Goal: Information Seeking & Learning: Learn about a topic

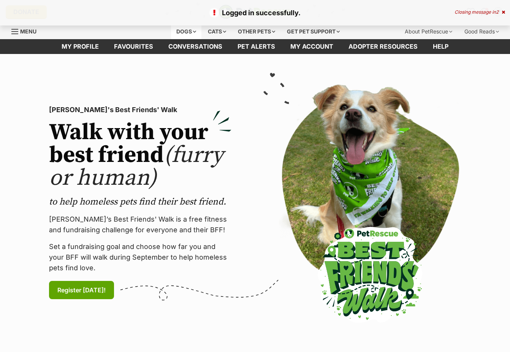
click at [184, 32] on div "Dogs" at bounding box center [186, 31] width 30 height 15
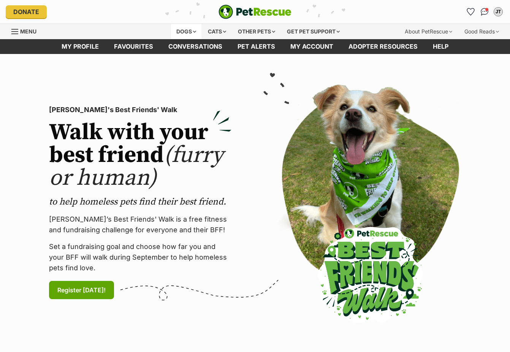
click at [182, 30] on div "Dogs" at bounding box center [186, 31] width 30 height 15
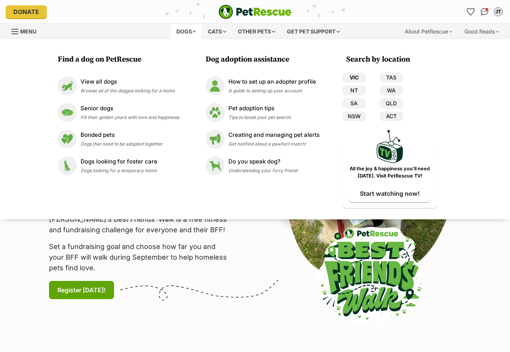
click at [350, 78] on link "VIC" at bounding box center [354, 78] width 24 height 10
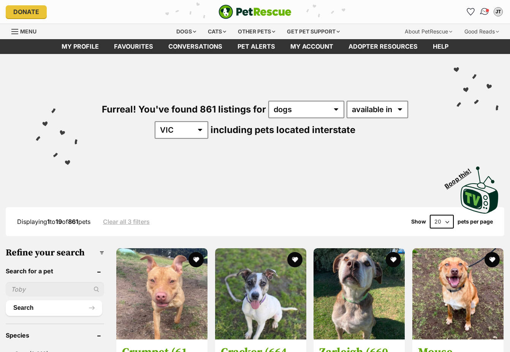
click at [483, 13] on img "Conversations" at bounding box center [485, 12] width 10 height 10
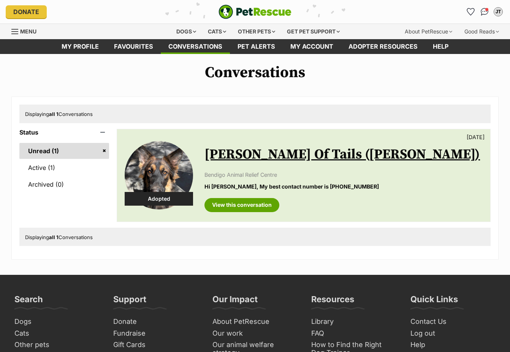
click at [272, 153] on link "Lewie Wagger Of Tails (frank)" at bounding box center [342, 154] width 276 height 17
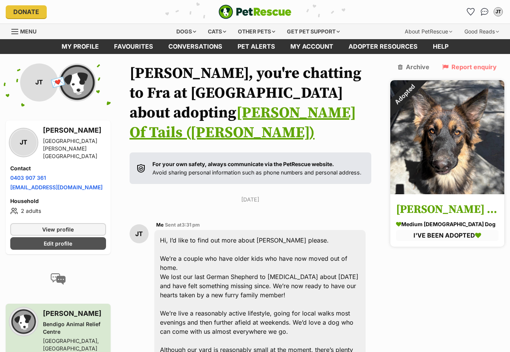
click at [420, 127] on img at bounding box center [447, 137] width 114 height 114
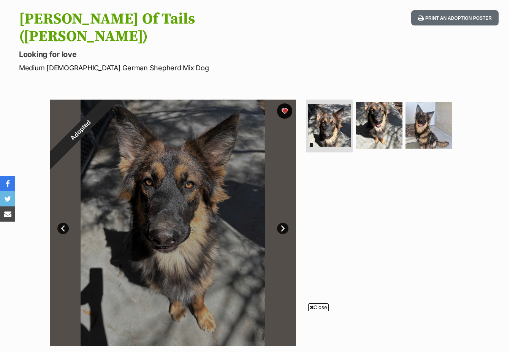
click at [281, 223] on link "Next" at bounding box center [282, 228] width 11 height 11
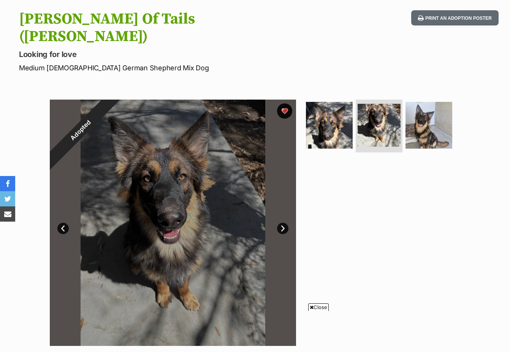
click at [281, 223] on link "Next" at bounding box center [282, 228] width 11 height 11
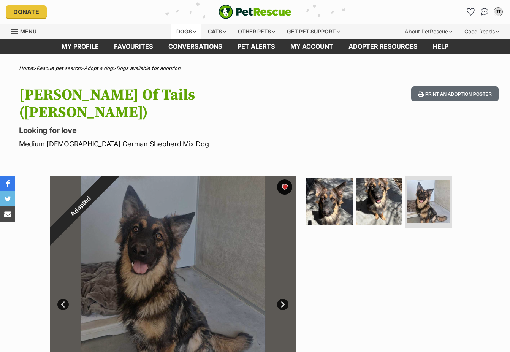
click at [187, 29] on div "Dogs" at bounding box center [186, 31] width 30 height 15
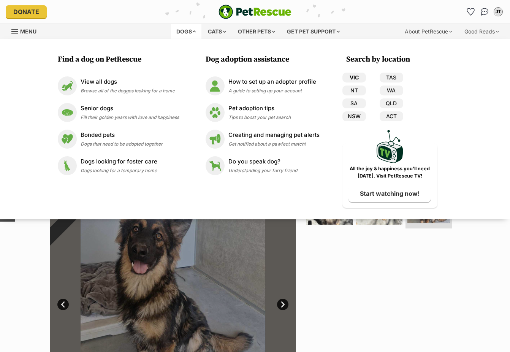
click at [347, 76] on link "VIC" at bounding box center [354, 78] width 24 height 10
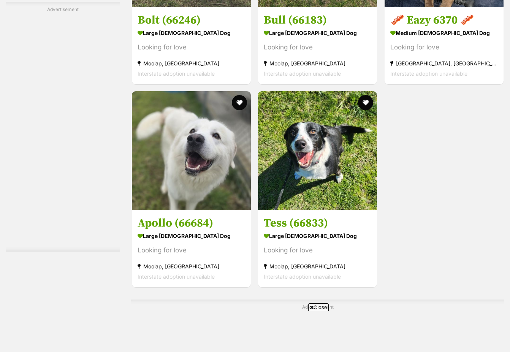
scroll to position [1596, 0]
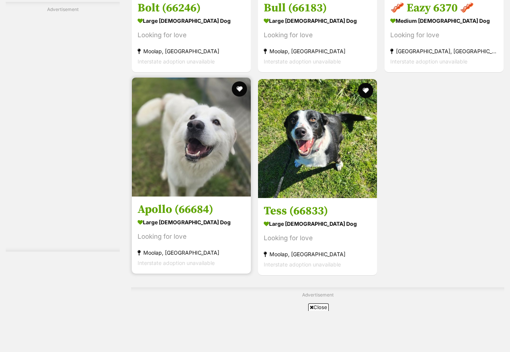
click at [195, 135] on img at bounding box center [191, 137] width 119 height 119
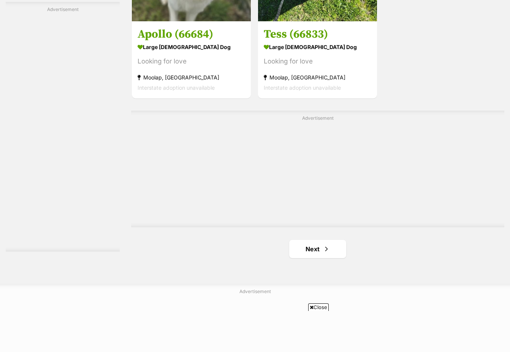
scroll to position [1786, 0]
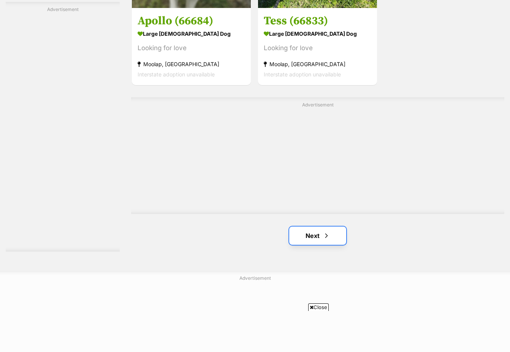
click at [324, 235] on span "Next page" at bounding box center [327, 235] width 8 height 9
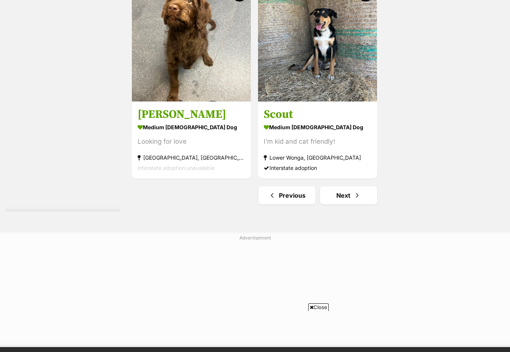
scroll to position [1862, 0]
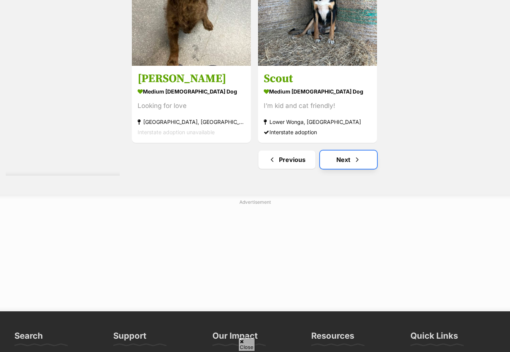
click at [354, 163] on span "Next page" at bounding box center [357, 159] width 8 height 9
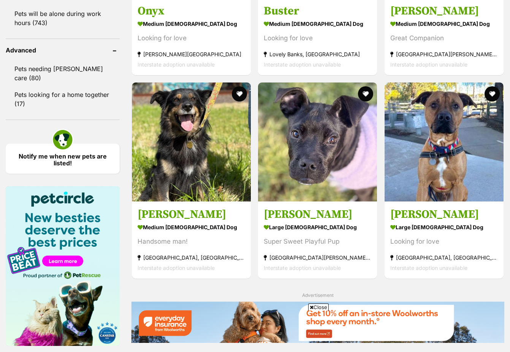
scroll to position [988, 0]
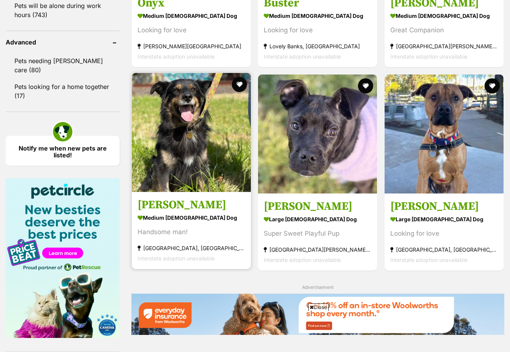
click at [175, 148] on img at bounding box center [191, 132] width 119 height 119
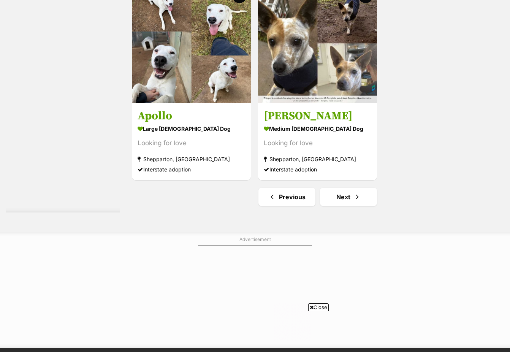
scroll to position [0, 108]
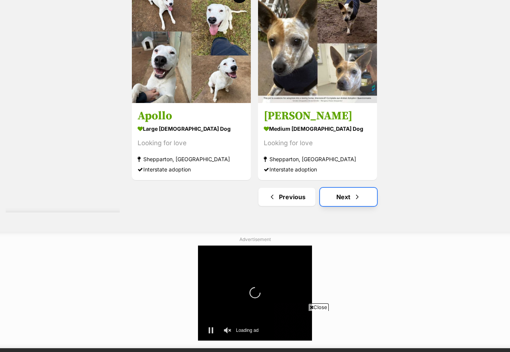
drag, startPoint x: 353, startPoint y: 196, endPoint x: 383, endPoint y: 185, distance: 31.0
click at [353, 196] on span "Next page" at bounding box center [357, 196] width 8 height 9
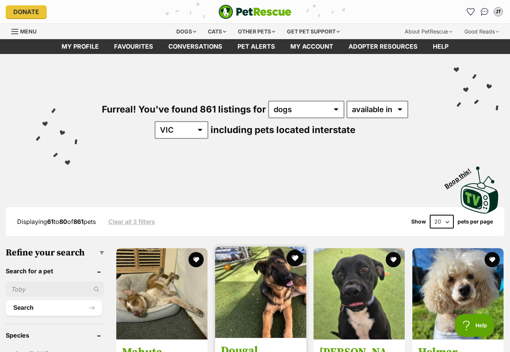
click at [290, 255] on button "favourite" at bounding box center [295, 258] width 17 height 17
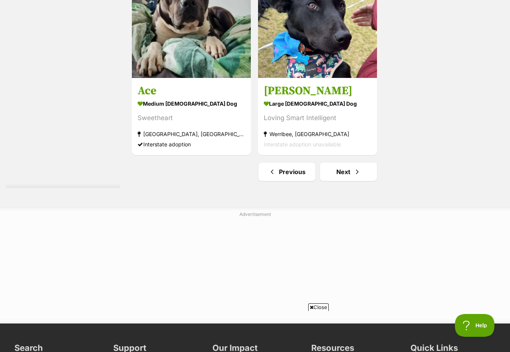
scroll to position [1862, 0]
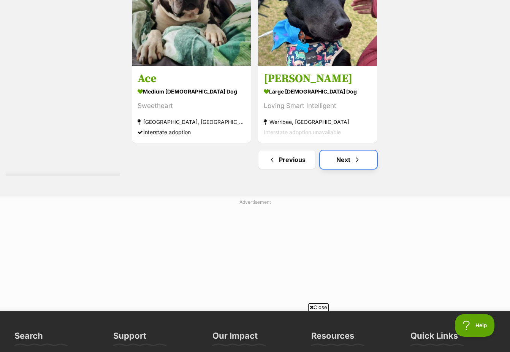
click at [338, 161] on link "Next" at bounding box center [348, 160] width 57 height 18
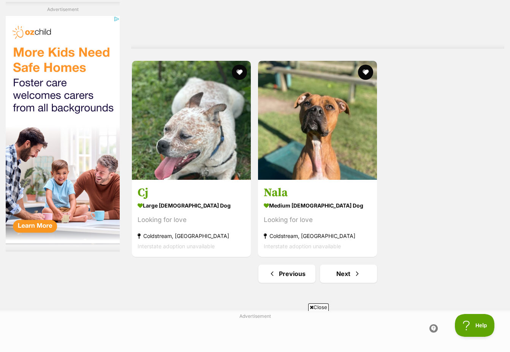
scroll to position [1786, 0]
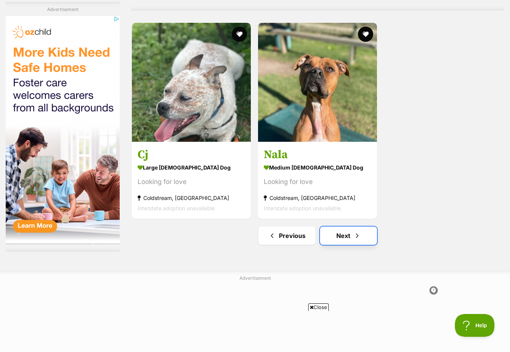
click at [360, 236] on span "Next page" at bounding box center [357, 235] width 8 height 9
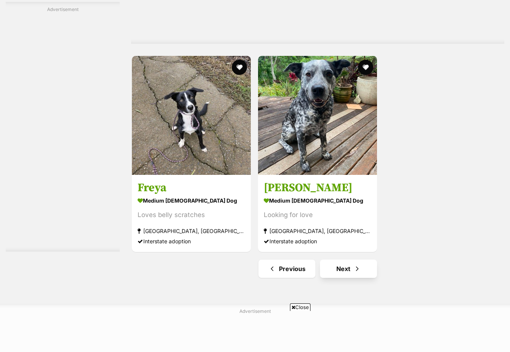
scroll to position [0, 108]
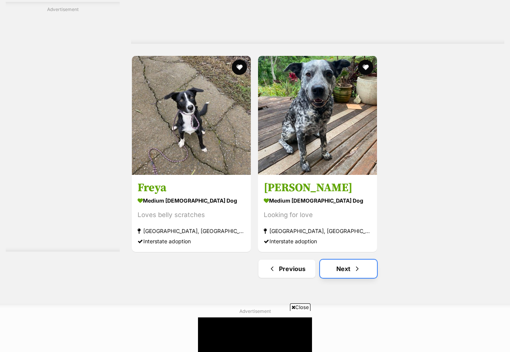
drag, startPoint x: 357, startPoint y: 274, endPoint x: 366, endPoint y: 266, distance: 11.3
click at [357, 274] on link "Next" at bounding box center [348, 269] width 57 height 18
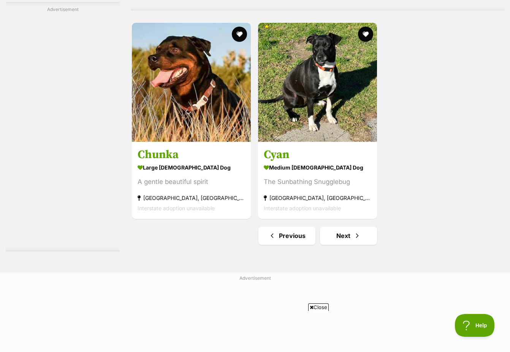
scroll to position [0, 108]
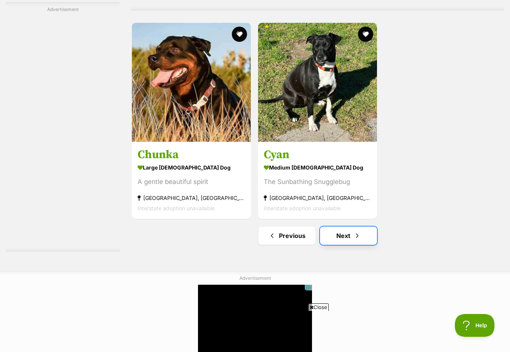
click at [339, 236] on link "Next" at bounding box center [348, 236] width 57 height 18
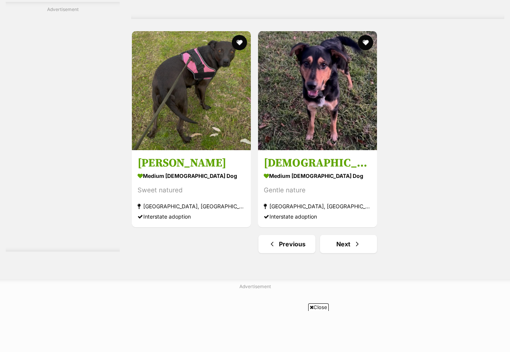
scroll to position [1786, 0]
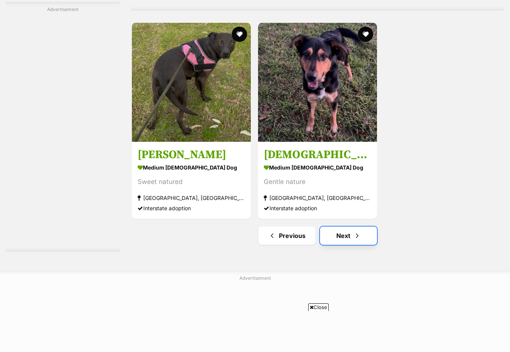
click at [360, 239] on span "Next page" at bounding box center [357, 235] width 8 height 9
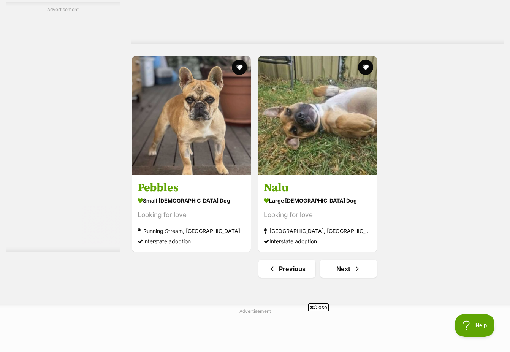
scroll to position [1862, 0]
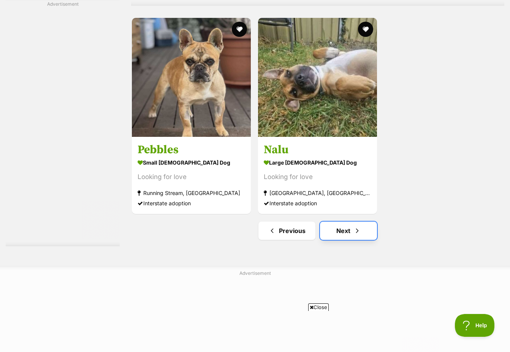
click at [353, 233] on span "Next page" at bounding box center [357, 230] width 8 height 9
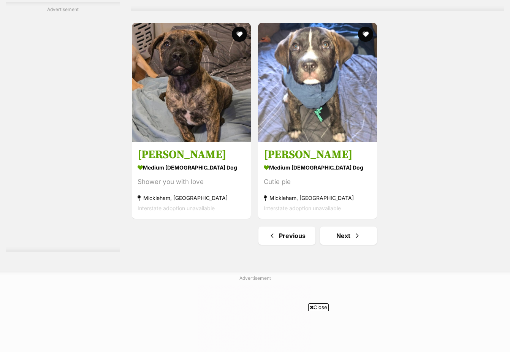
scroll to position [0, 108]
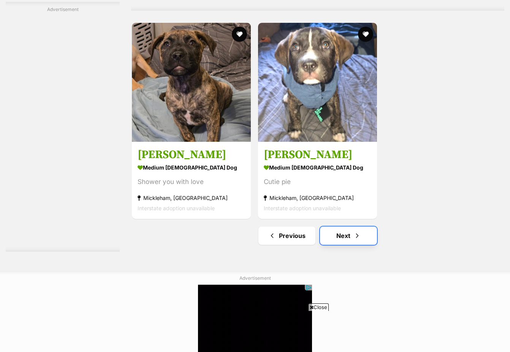
click at [357, 237] on span "Next page" at bounding box center [357, 235] width 8 height 9
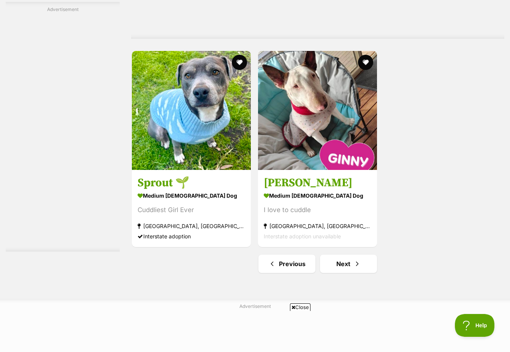
scroll to position [1786, 0]
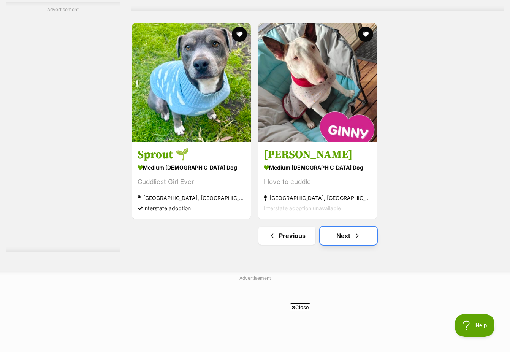
click at [353, 238] on span "Next page" at bounding box center [357, 235] width 8 height 9
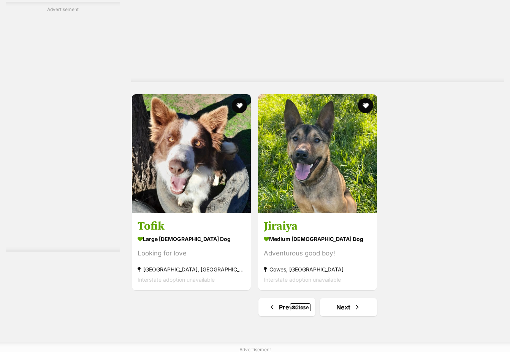
scroll to position [1824, 0]
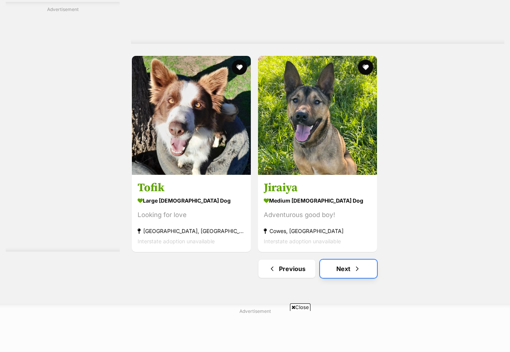
click at [342, 270] on link "Next" at bounding box center [348, 269] width 57 height 18
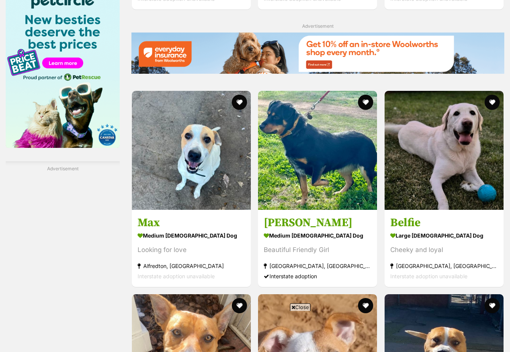
scroll to position [1216, 0]
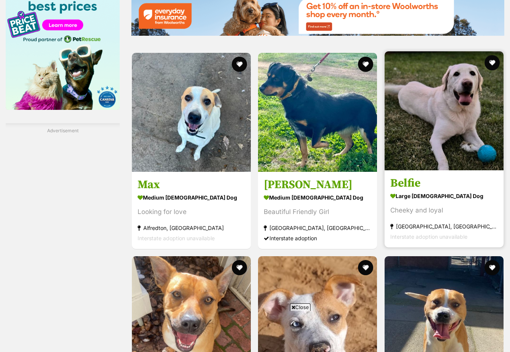
click at [456, 137] on img at bounding box center [444, 110] width 119 height 119
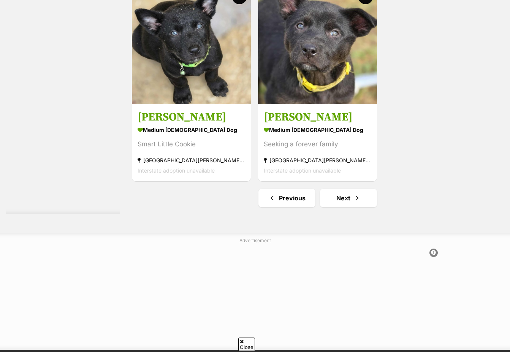
scroll to position [1824, 0]
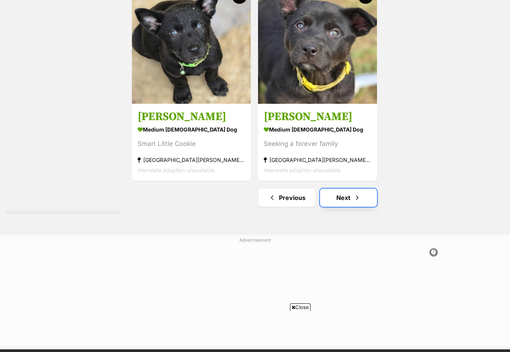
click at [349, 202] on link "Next" at bounding box center [348, 198] width 57 height 18
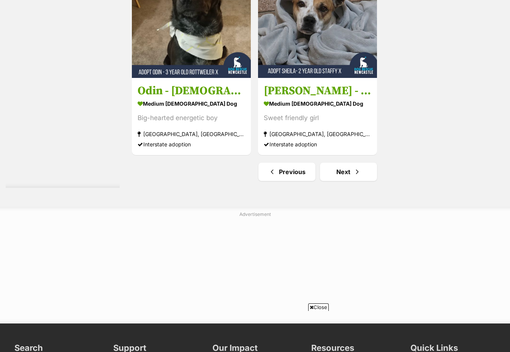
scroll to position [1862, 0]
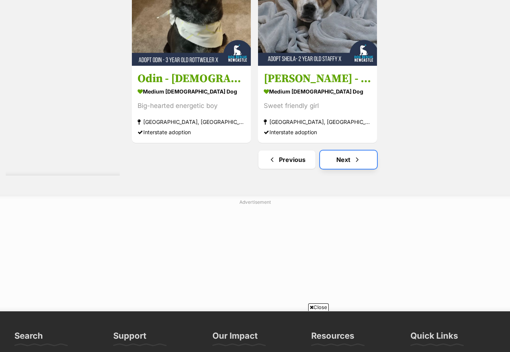
click at [354, 158] on span "Next page" at bounding box center [357, 159] width 8 height 9
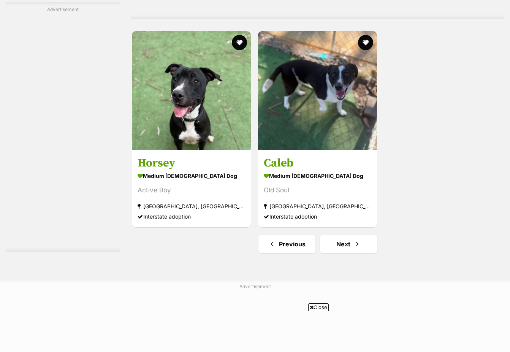
scroll to position [1862, 0]
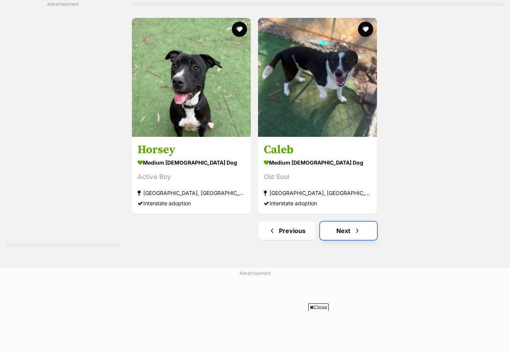
click at [353, 233] on span "Next page" at bounding box center [357, 230] width 8 height 9
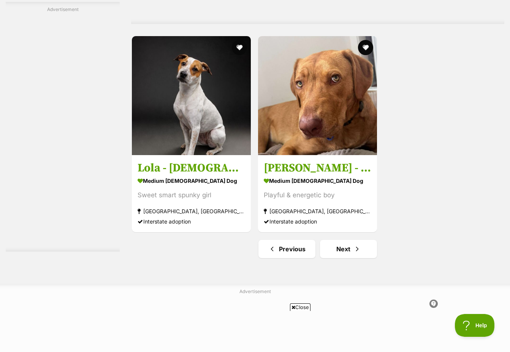
scroll to position [1786, 0]
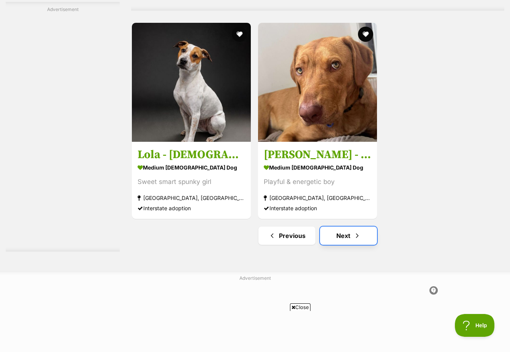
click at [363, 233] on link "Next" at bounding box center [348, 236] width 57 height 18
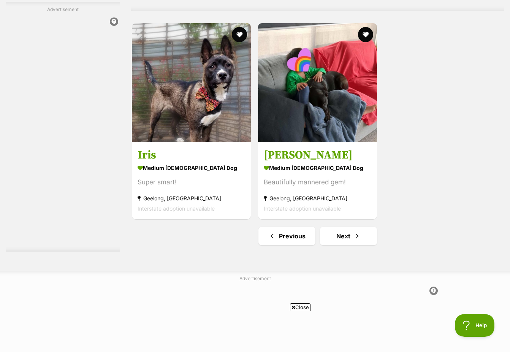
scroll to position [1786, 0]
drag, startPoint x: 352, startPoint y: 233, endPoint x: 375, endPoint y: 222, distance: 25.2
click at [352, 233] on link "Next" at bounding box center [348, 236] width 57 height 18
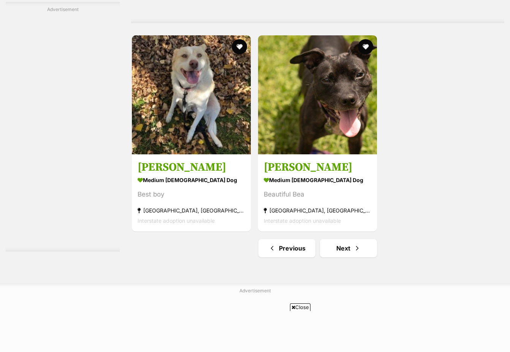
scroll to position [1862, 0]
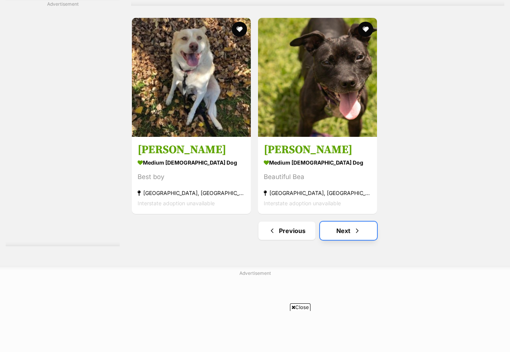
click at [345, 231] on link "Next" at bounding box center [348, 231] width 57 height 18
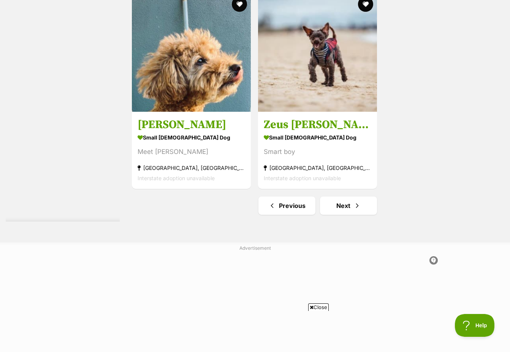
scroll to position [1824, 0]
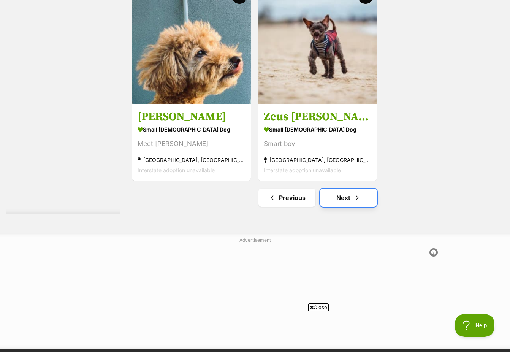
click at [368, 197] on link "Next" at bounding box center [348, 198] width 57 height 18
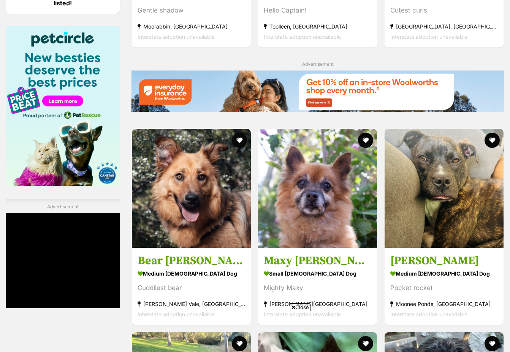
scroll to position [1178, 0]
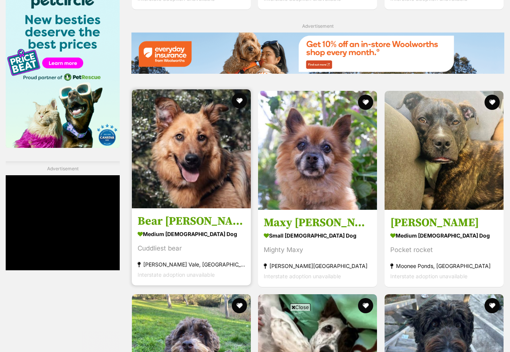
click at [212, 153] on img at bounding box center [191, 148] width 119 height 119
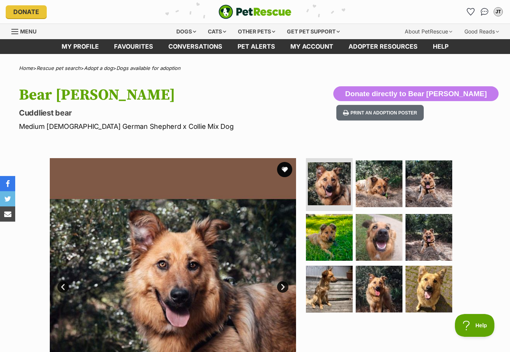
click at [281, 287] on link "Next" at bounding box center [282, 286] width 11 height 11
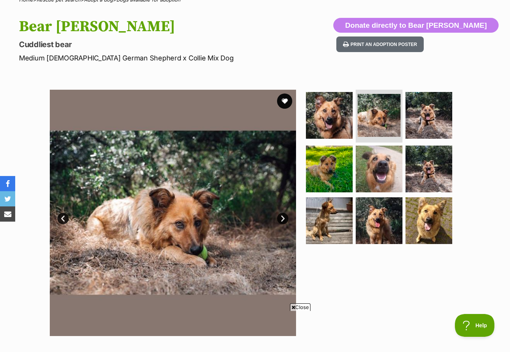
scroll to position [76, 0]
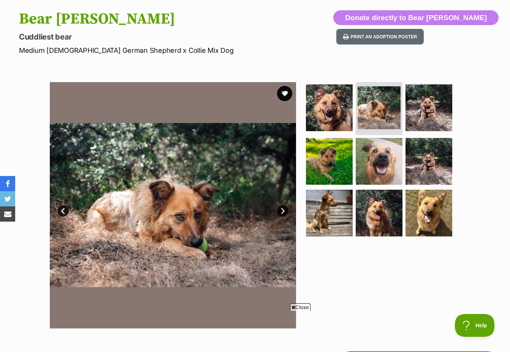
click at [281, 211] on link "Next" at bounding box center [282, 210] width 11 height 11
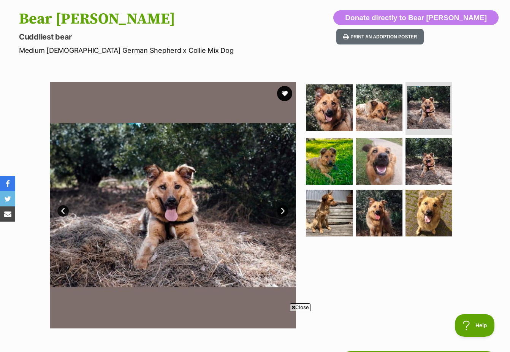
click at [281, 211] on link "Next" at bounding box center [282, 210] width 11 height 11
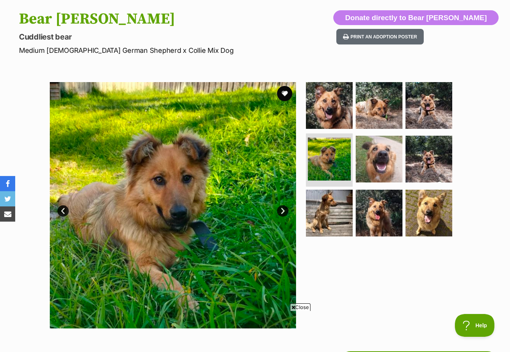
click at [281, 211] on link "Next" at bounding box center [282, 210] width 11 height 11
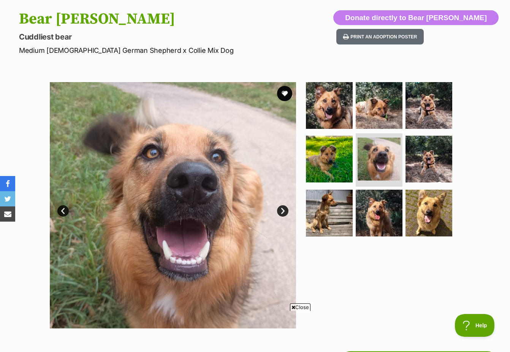
click at [281, 211] on link "Next" at bounding box center [282, 210] width 11 height 11
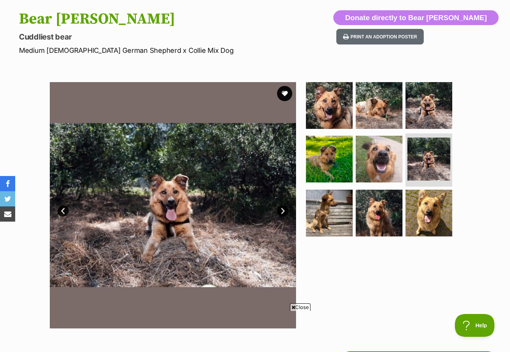
click at [281, 211] on link "Next" at bounding box center [282, 210] width 11 height 11
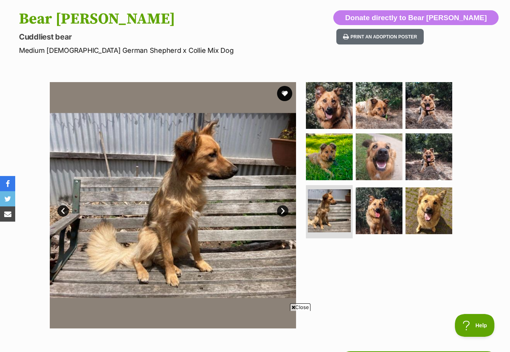
click at [281, 211] on link "Next" at bounding box center [282, 210] width 11 height 11
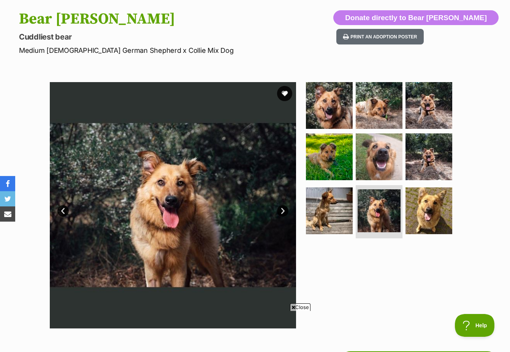
click at [281, 211] on link "Next" at bounding box center [282, 210] width 11 height 11
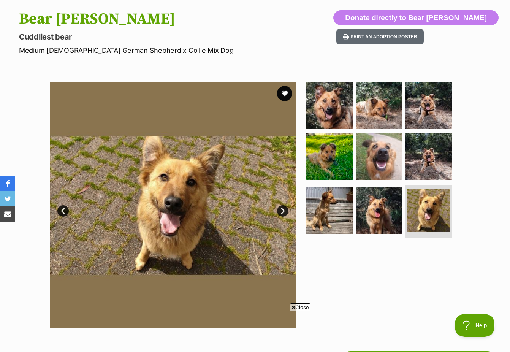
click at [281, 211] on link "Next" at bounding box center [282, 210] width 11 height 11
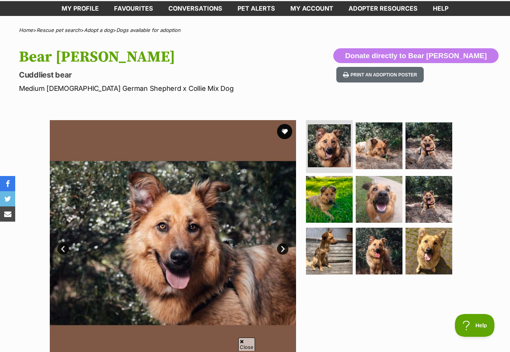
scroll to position [0, 0]
click at [285, 128] on button "favourite" at bounding box center [284, 131] width 17 height 17
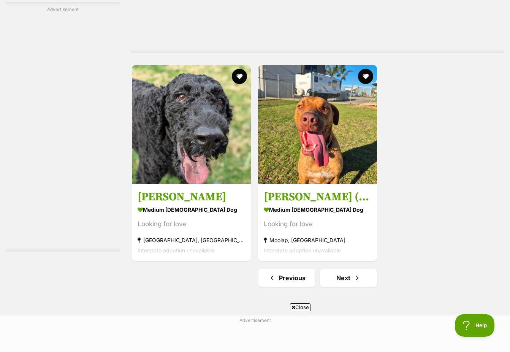
scroll to position [1748, 0]
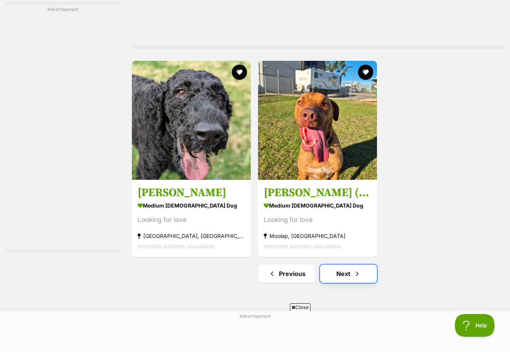
click at [337, 274] on link "Next" at bounding box center [348, 274] width 57 height 18
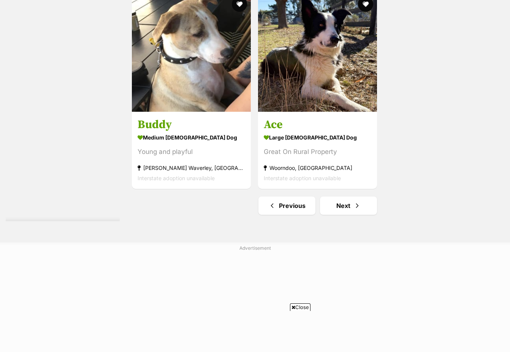
scroll to position [1900, 0]
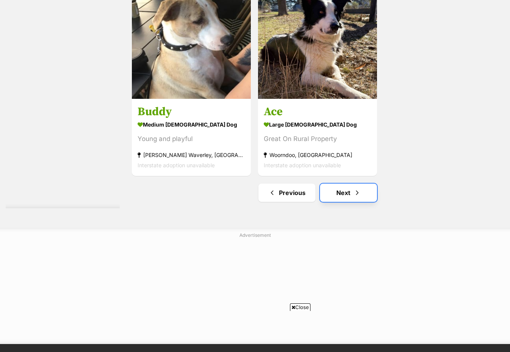
drag, startPoint x: 355, startPoint y: 198, endPoint x: 365, endPoint y: 202, distance: 10.7
click at [355, 197] on span "Next page" at bounding box center [357, 192] width 8 height 9
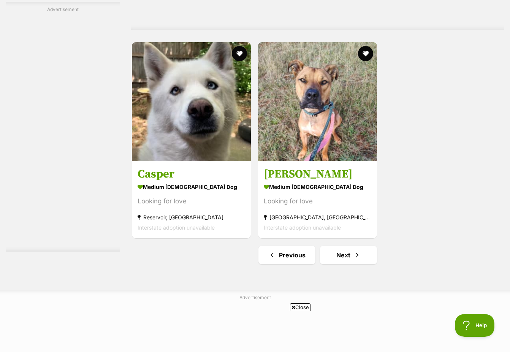
scroll to position [1786, 0]
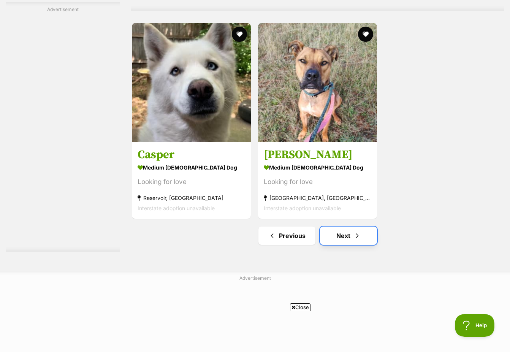
click at [365, 234] on link "Next" at bounding box center [348, 236] width 57 height 18
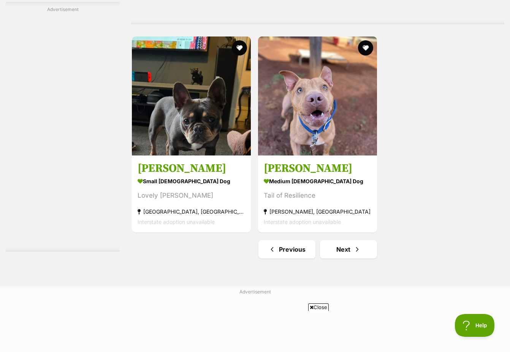
scroll to position [1786, 0]
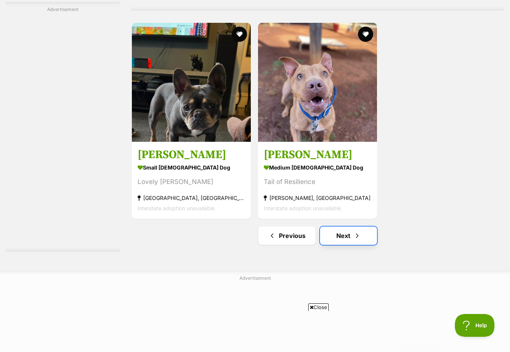
click at [331, 238] on link "Next" at bounding box center [348, 236] width 57 height 18
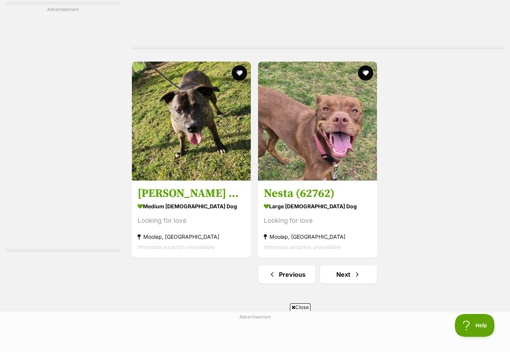
scroll to position [1862, 0]
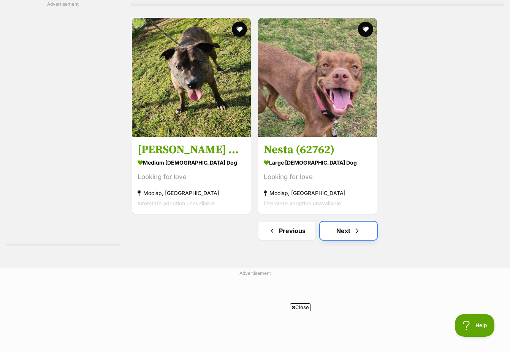
click at [331, 231] on link "Next" at bounding box center [348, 231] width 57 height 18
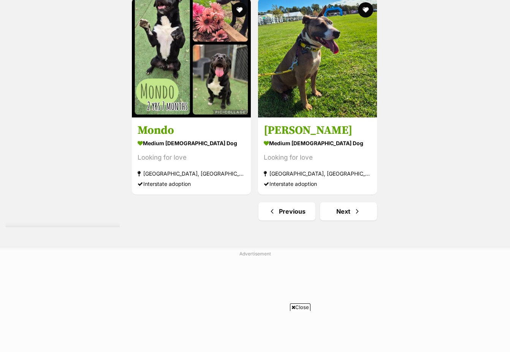
scroll to position [1815, 0]
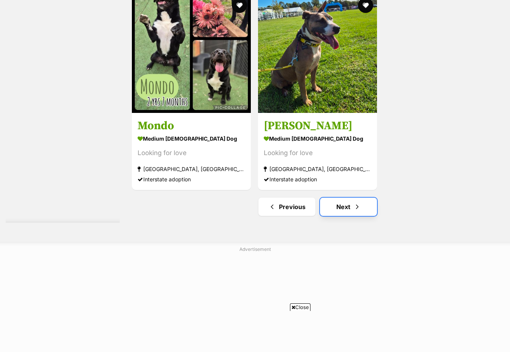
click at [339, 211] on link "Next" at bounding box center [348, 207] width 57 height 18
